Goal: Check status: Check status

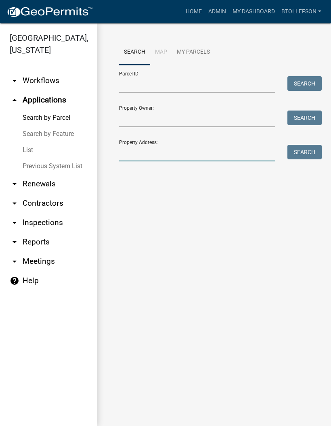
click at [210, 147] on input "Property Address:" at bounding box center [197, 153] width 156 height 17
type input "51359"
click at [303, 151] on button "Search" at bounding box center [304, 152] width 34 height 15
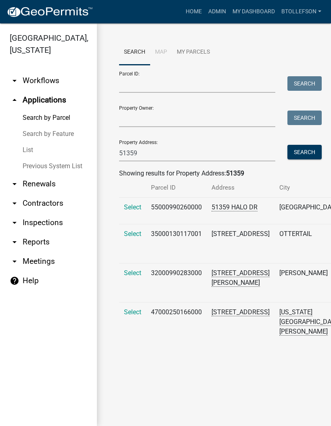
click at [127, 316] on span "Select" at bounding box center [132, 312] width 17 height 8
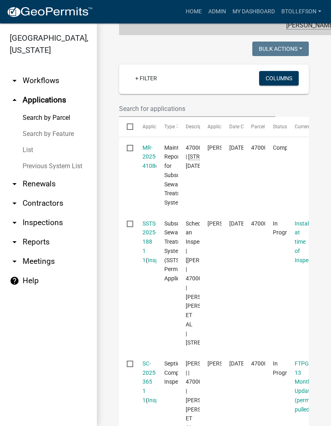
scroll to position [204, 0]
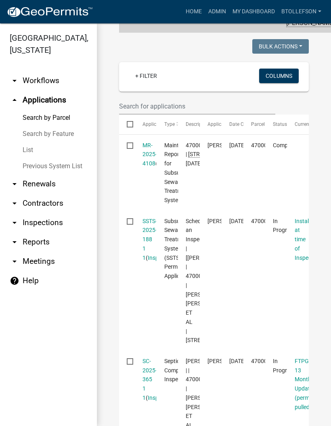
click at [143, 246] on link "SSTS-2025-188 1 1" at bounding box center [149, 239] width 15 height 43
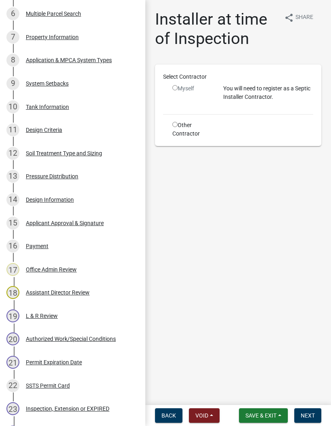
scroll to position [282, 0]
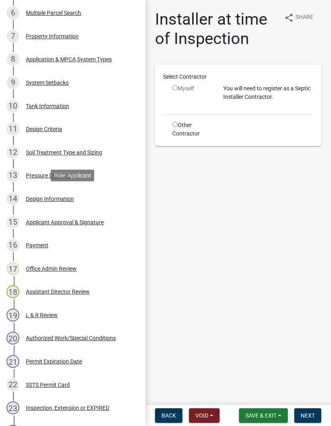
click at [42, 202] on div "14 Design Information" at bounding box center [69, 198] width 126 height 13
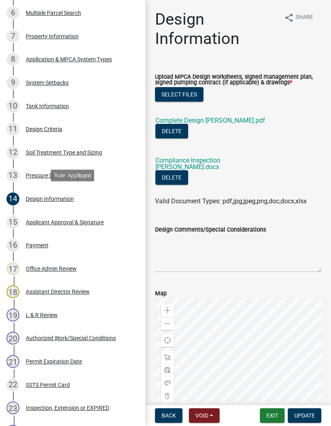
click at [212, 124] on link "Complete Design [PERSON_NAME].pdf" at bounding box center [210, 121] width 110 height 8
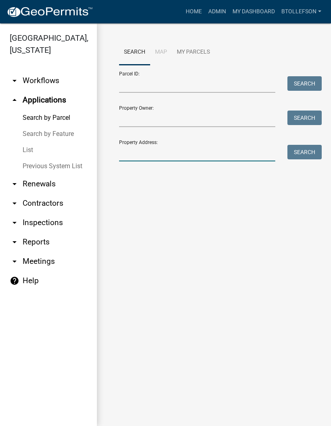
click at [176, 155] on input "Property Address:" at bounding box center [197, 153] width 156 height 17
type input "38622"
click at [305, 155] on button "Search" at bounding box center [304, 152] width 34 height 15
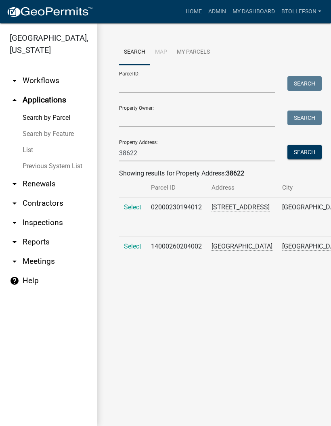
click at [136, 250] on span "Select" at bounding box center [132, 247] width 17 height 8
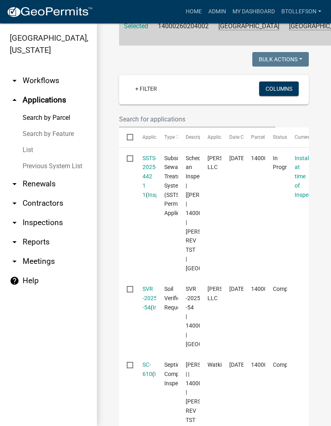
scroll to position [206, 0]
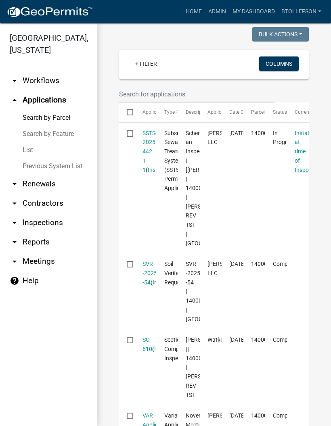
click at [145, 159] on link "SSTS-2025-442 1 1" at bounding box center [149, 151] width 15 height 43
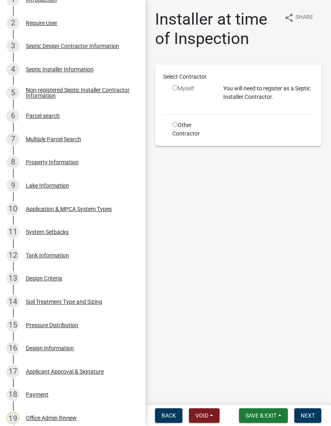
scroll to position [179, 0]
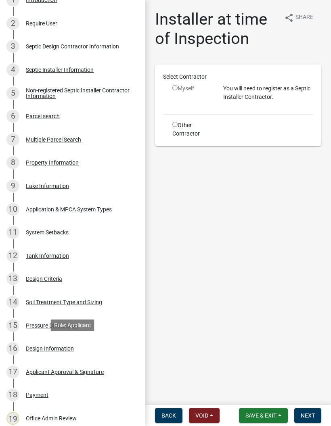
click at [62, 350] on div "Design Information" at bounding box center [50, 349] width 48 height 6
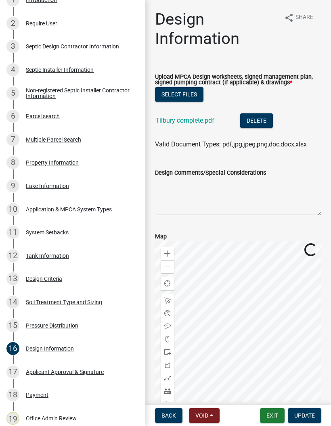
click at [199, 120] on link "Tilbury complete.pdf" at bounding box center [184, 121] width 59 height 8
